Goal: Check status: Check status

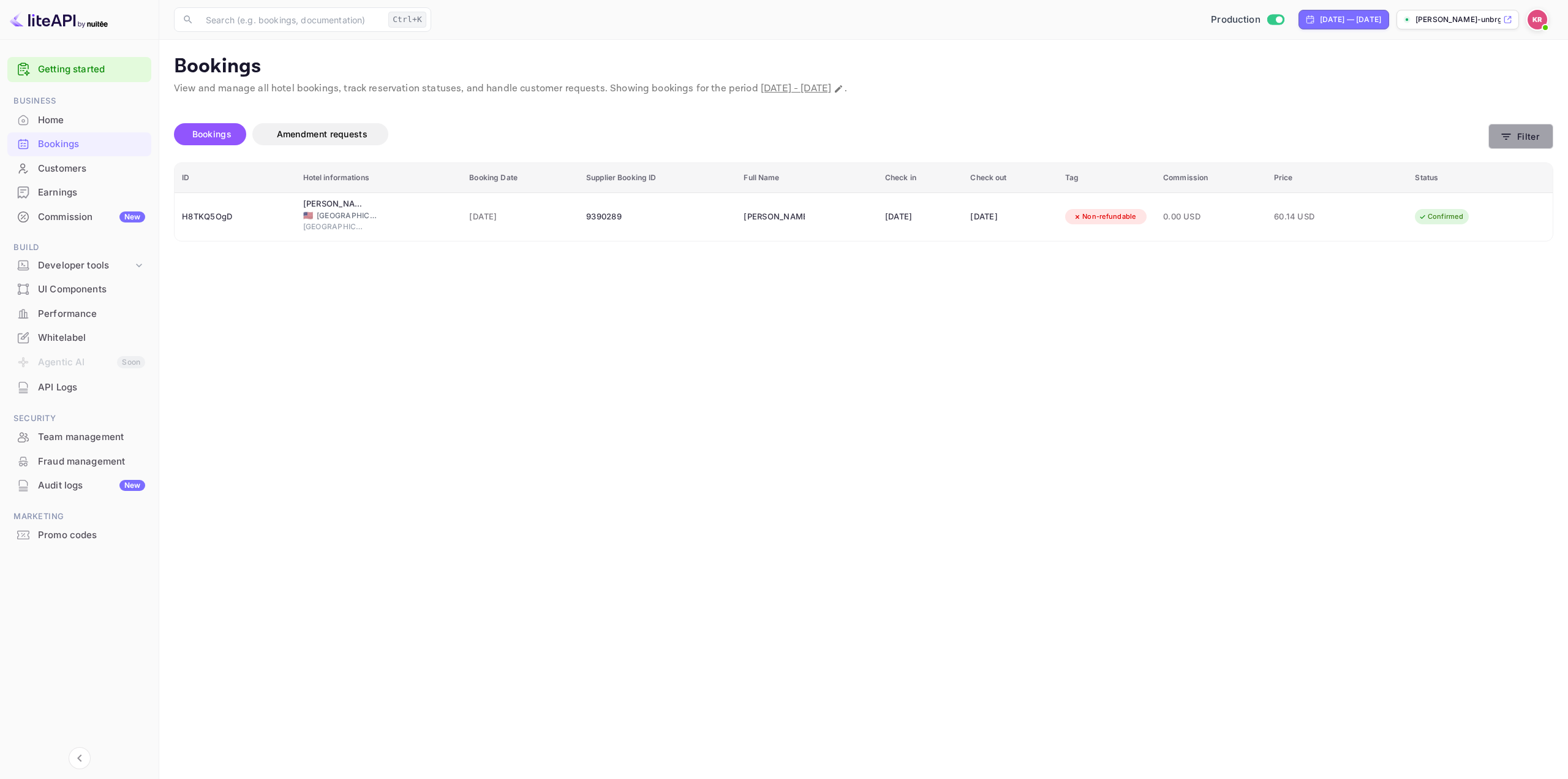
click at [1512, 131] on icon "button" at bounding box center [1506, 137] width 12 height 12
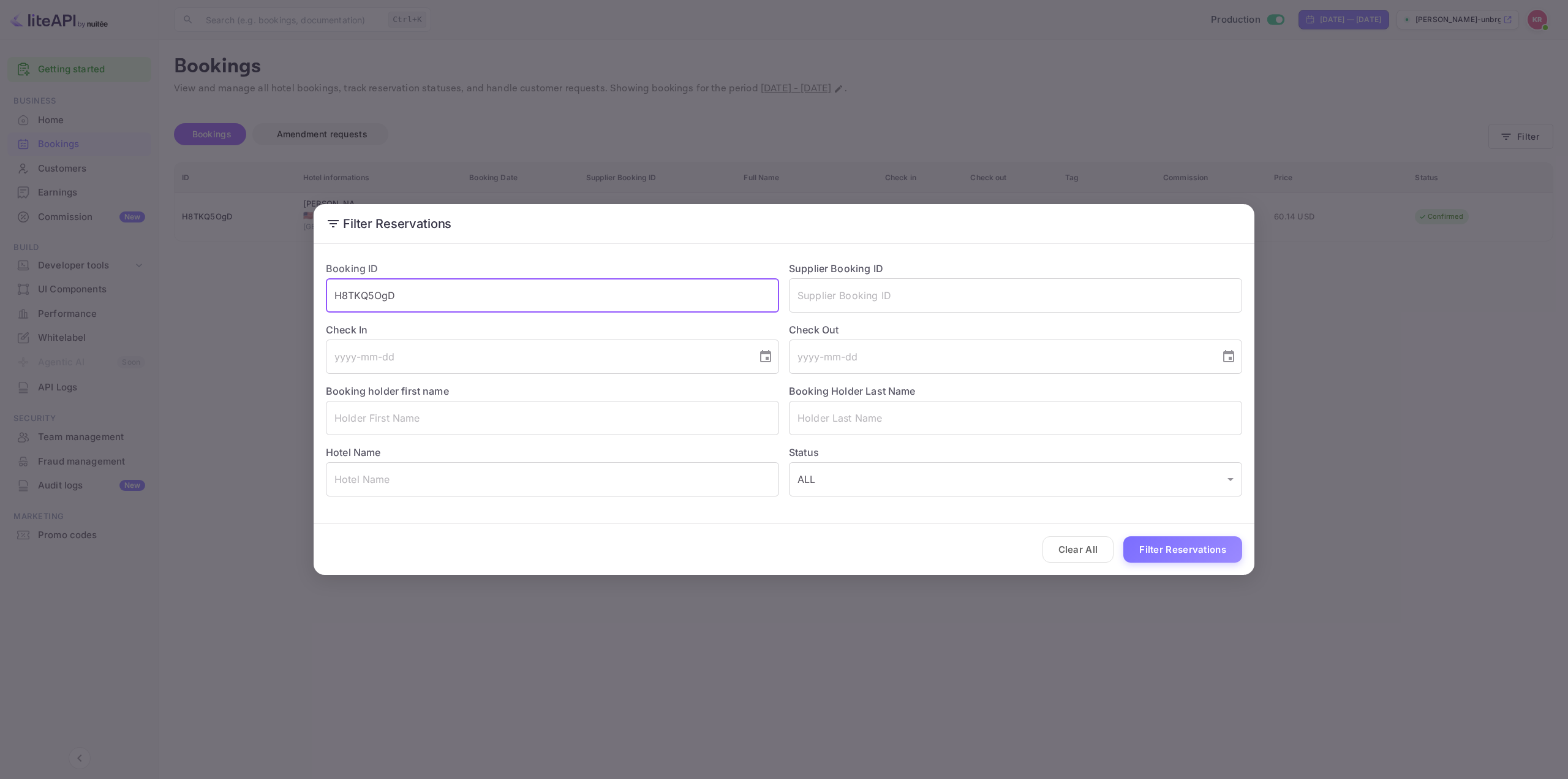
drag, startPoint x: 378, startPoint y: 309, endPoint x: 190, endPoint y: 339, distance: 190.4
click at [199, 339] on div "Filter Reservations Booking ID H8TKQ5OgD ​ Supplier Booking ID ​ Check In ​ Che…" at bounding box center [784, 389] width 1568 height 779
paste input "WMkaJ6TXq"
type input "WMkaJ6TXq"
click at [1172, 546] on button "Filter Reservations" at bounding box center [1183, 549] width 118 height 27
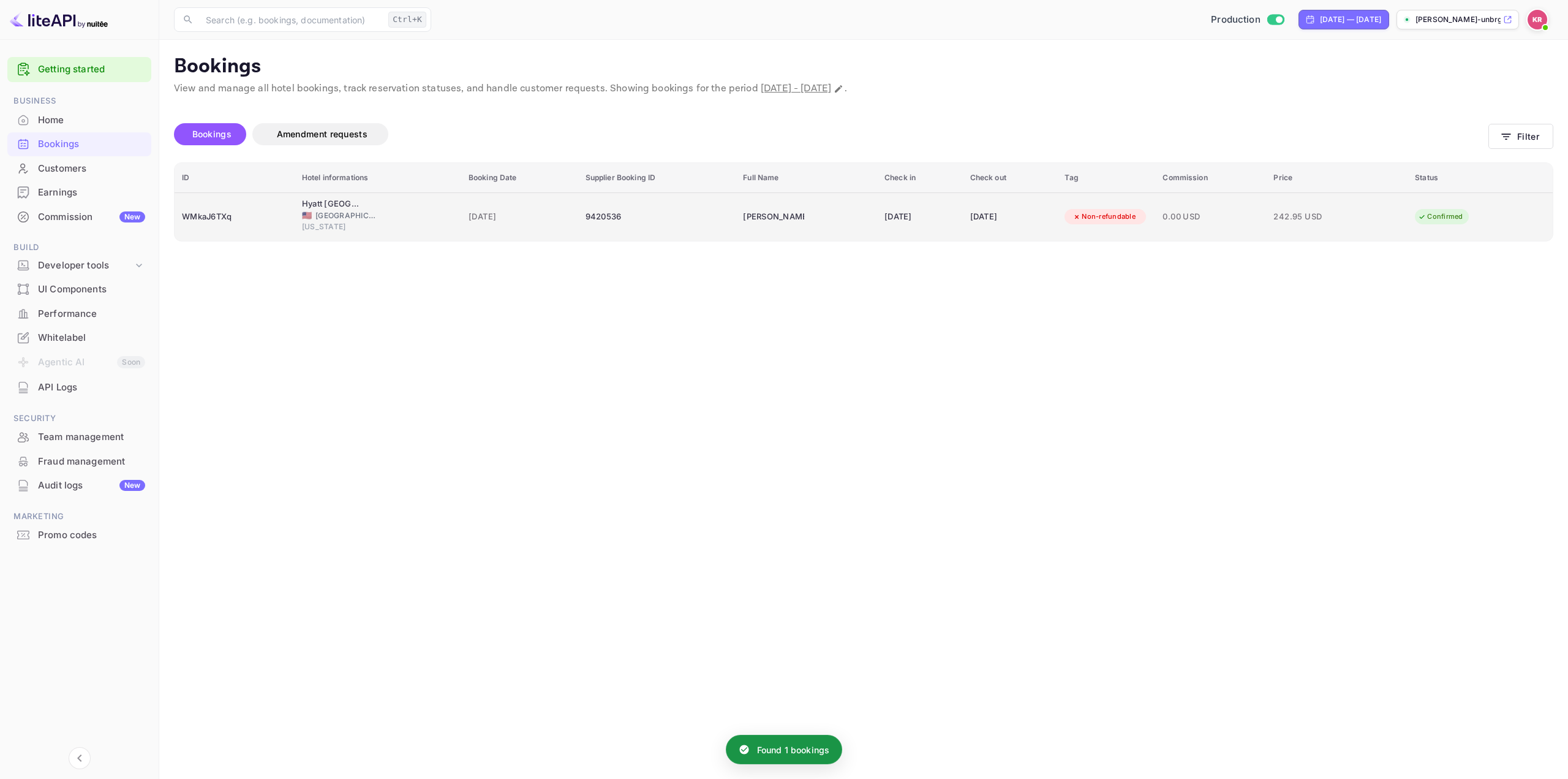
click at [986, 219] on div "[DATE]" at bounding box center [1010, 217] width 80 height 19
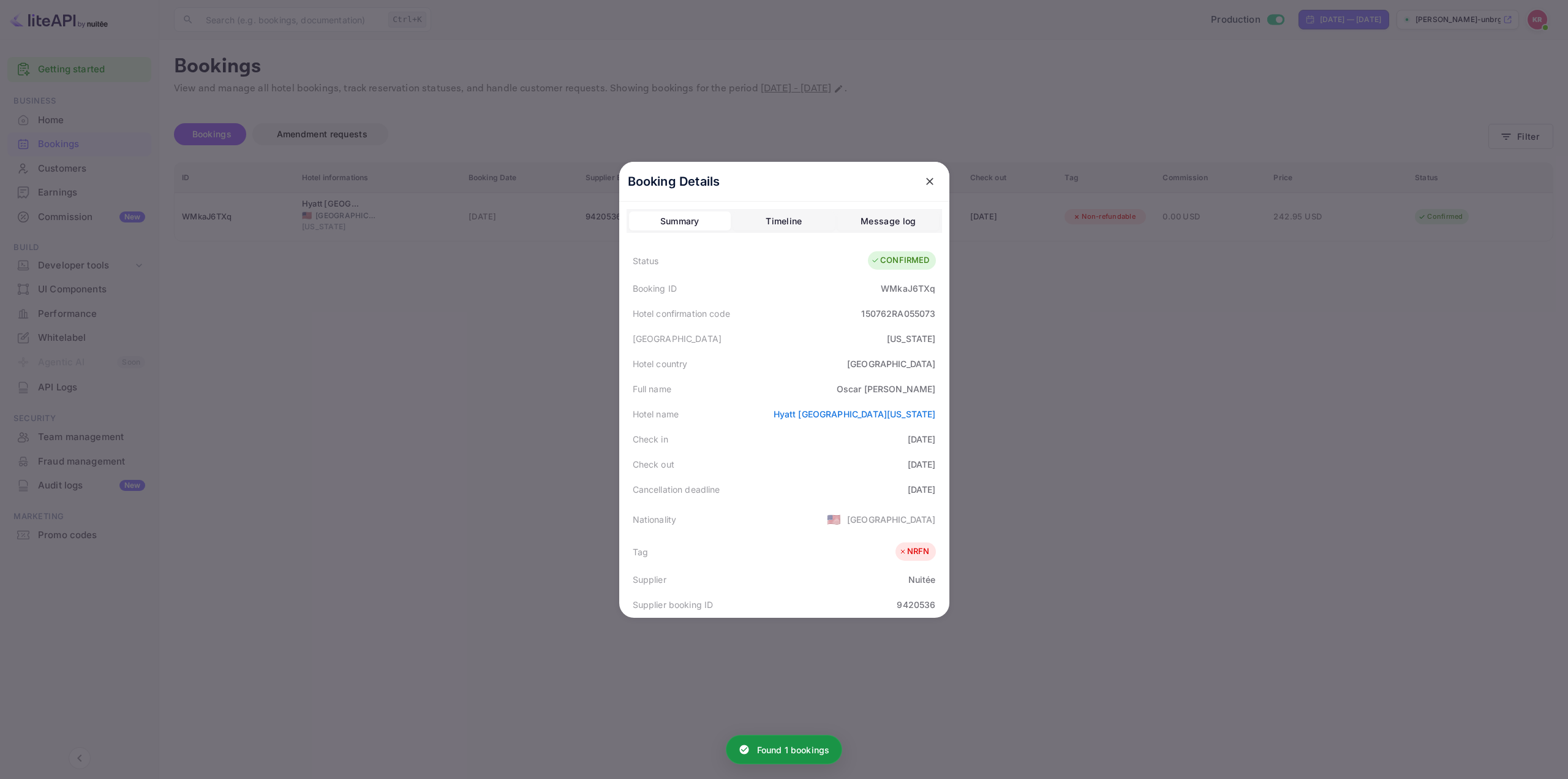
click at [880, 312] on div "150762RA055073" at bounding box center [898, 313] width 74 height 13
click at [924, 180] on icon "close" at bounding box center [930, 181] width 12 height 12
